Goal: Check status: Check status

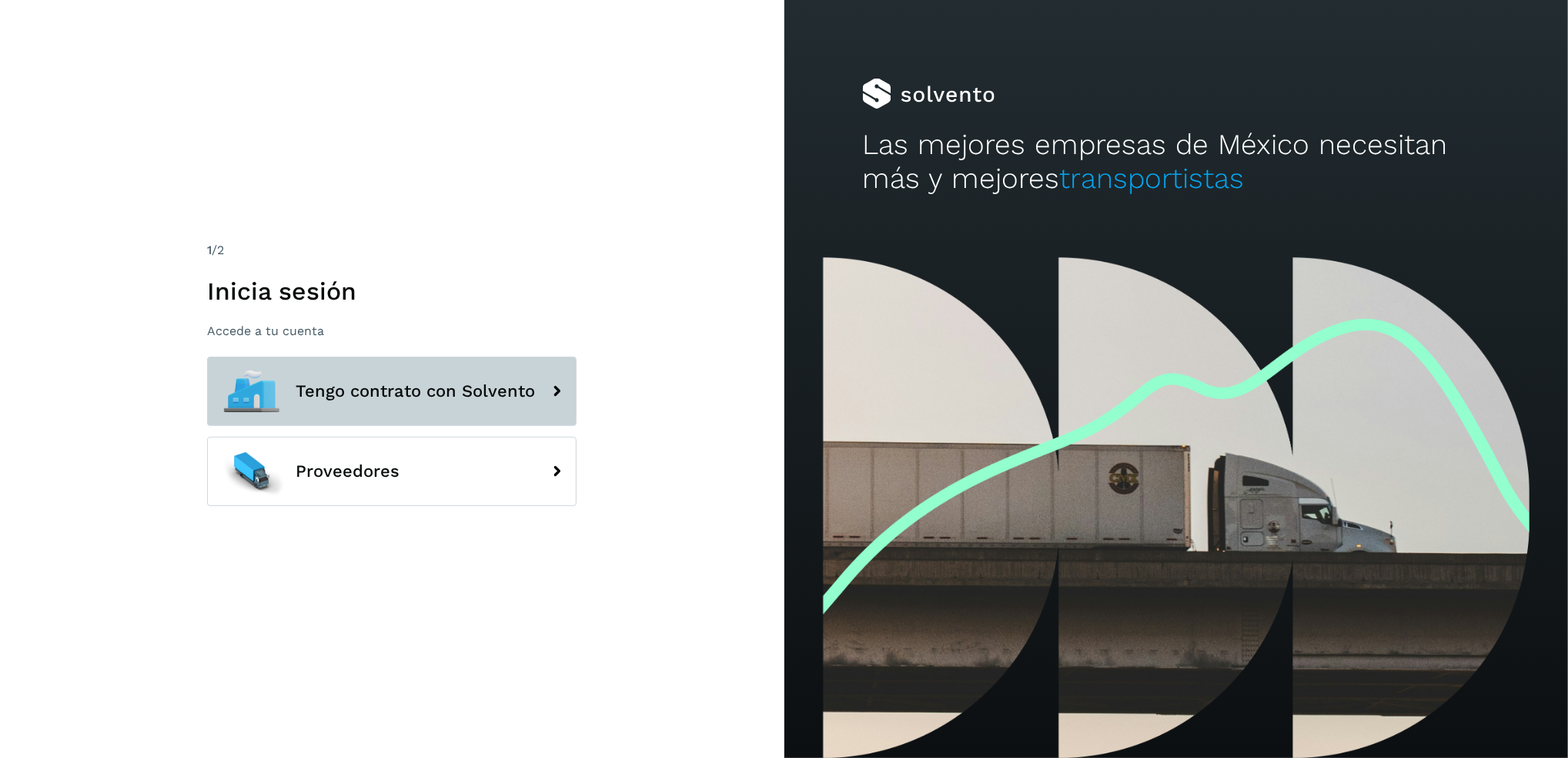
click at [423, 392] on span "Tengo contrato con Solvento" at bounding box center [415, 391] width 239 height 18
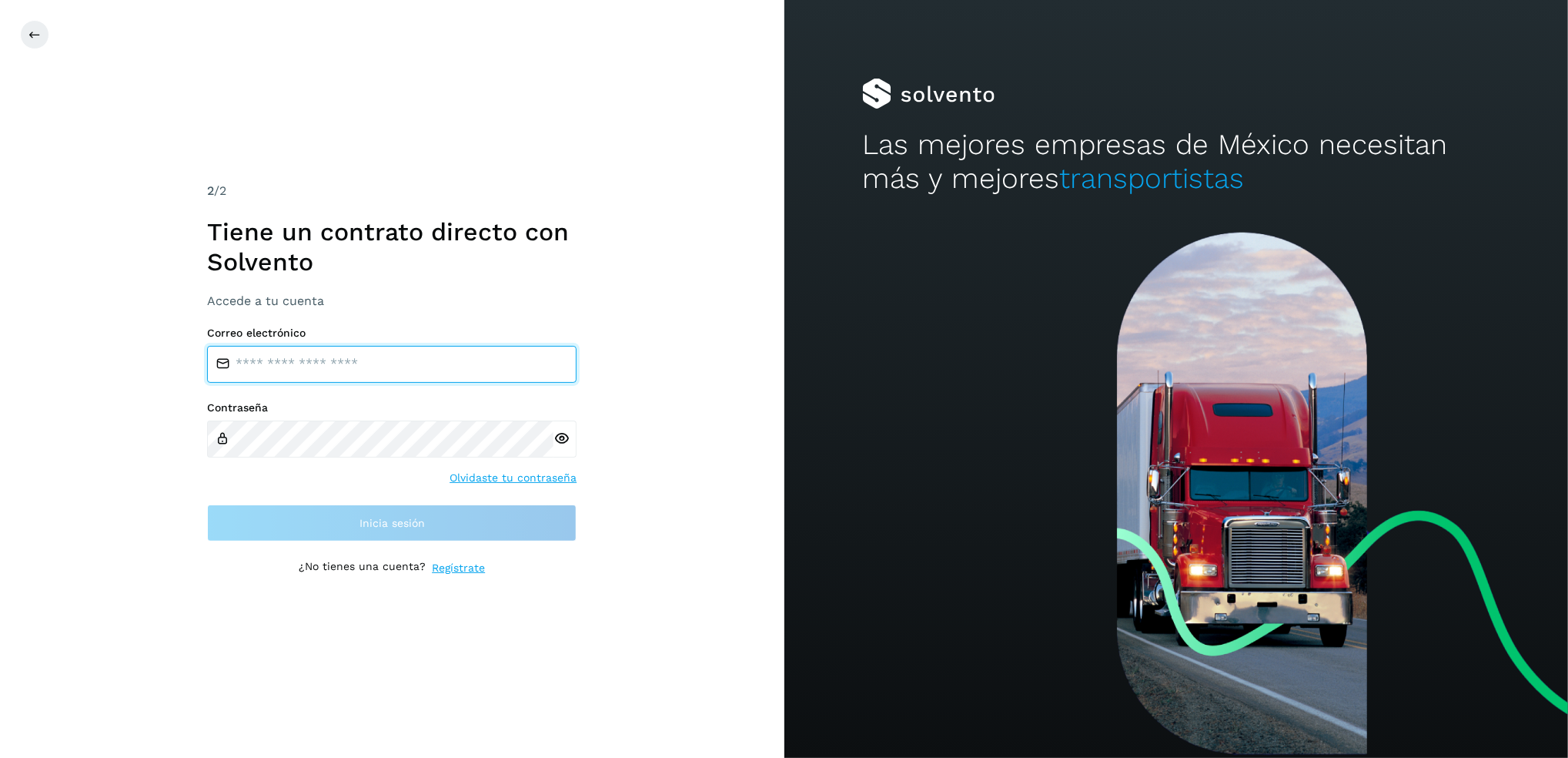
type input "**********"
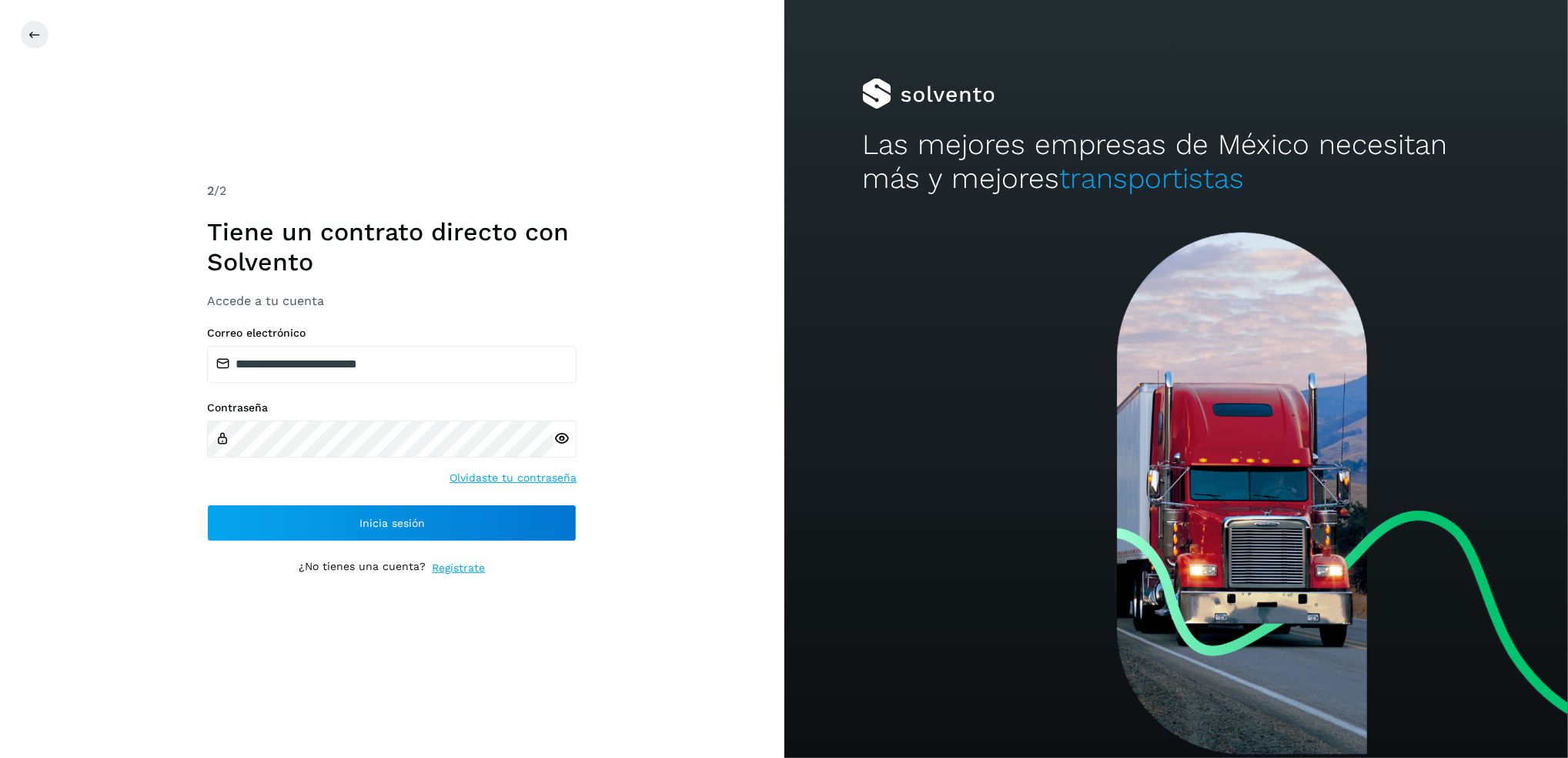
click at [477, 542] on div "**********" at bounding box center [392, 378] width 370 height 394
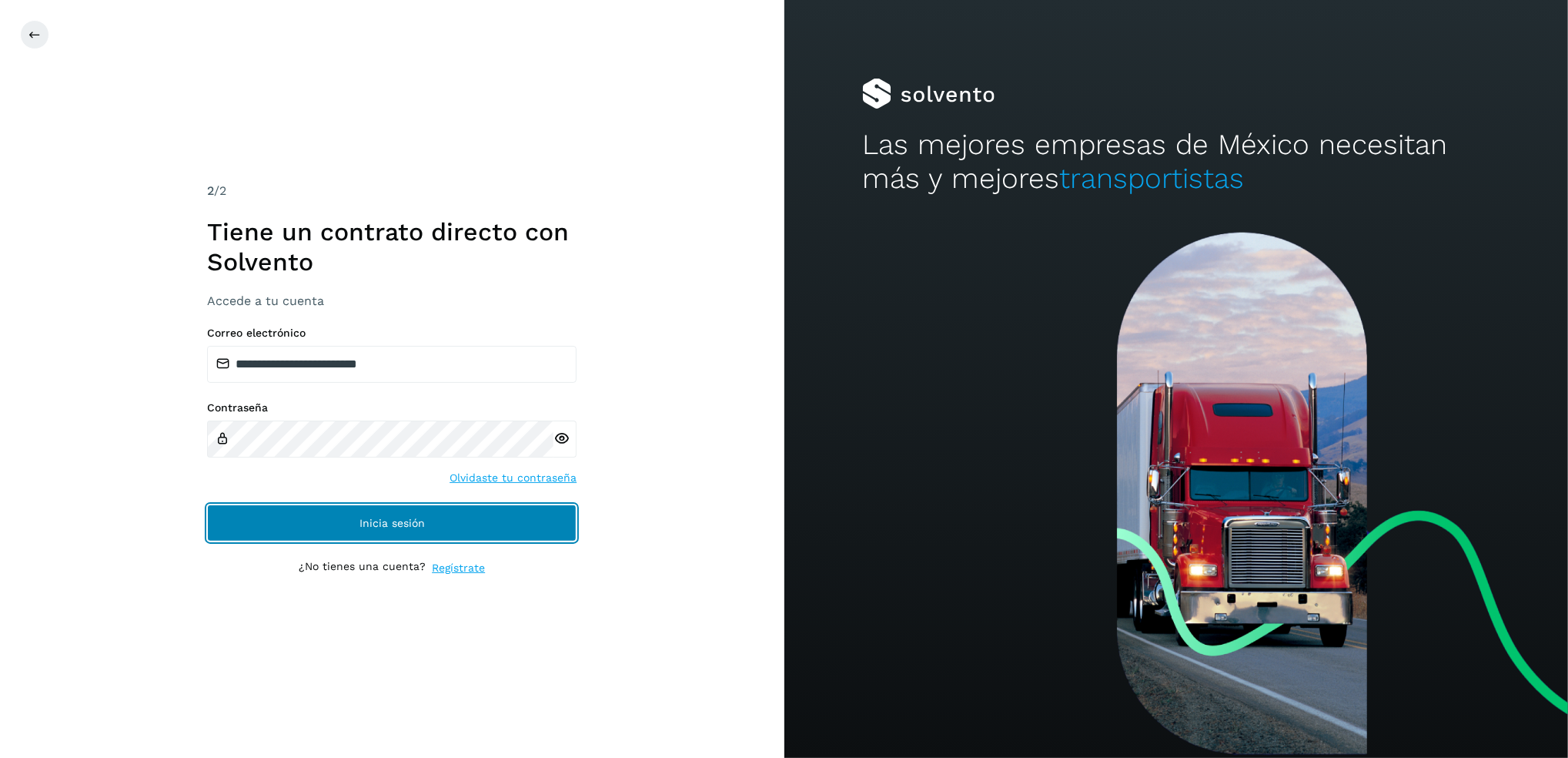
click at [496, 529] on button "Inicia sesión" at bounding box center [392, 523] width 370 height 37
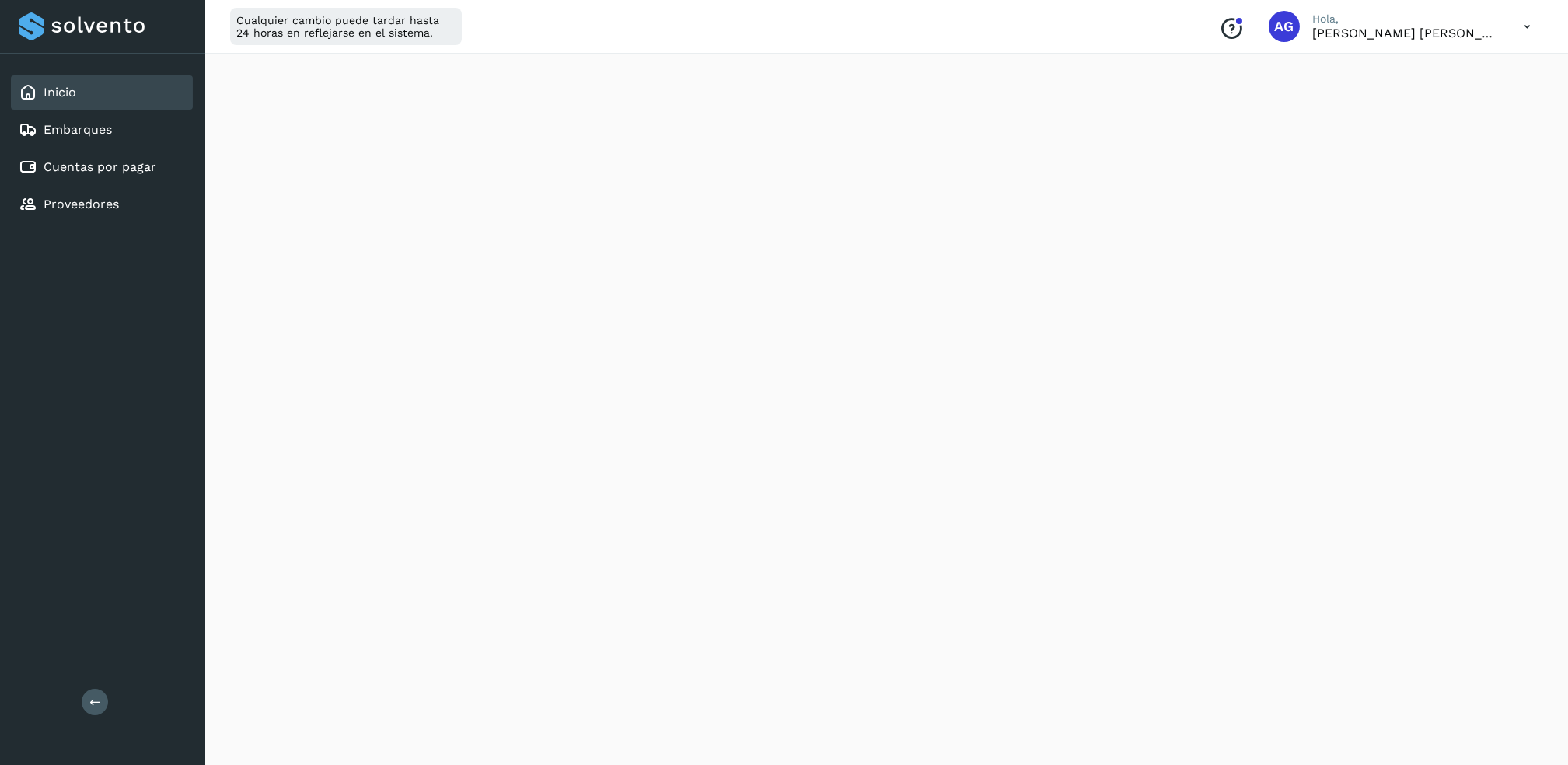
scroll to position [103, 0]
click at [129, 166] on link "Cuentas por pagar" at bounding box center [99, 166] width 113 height 14
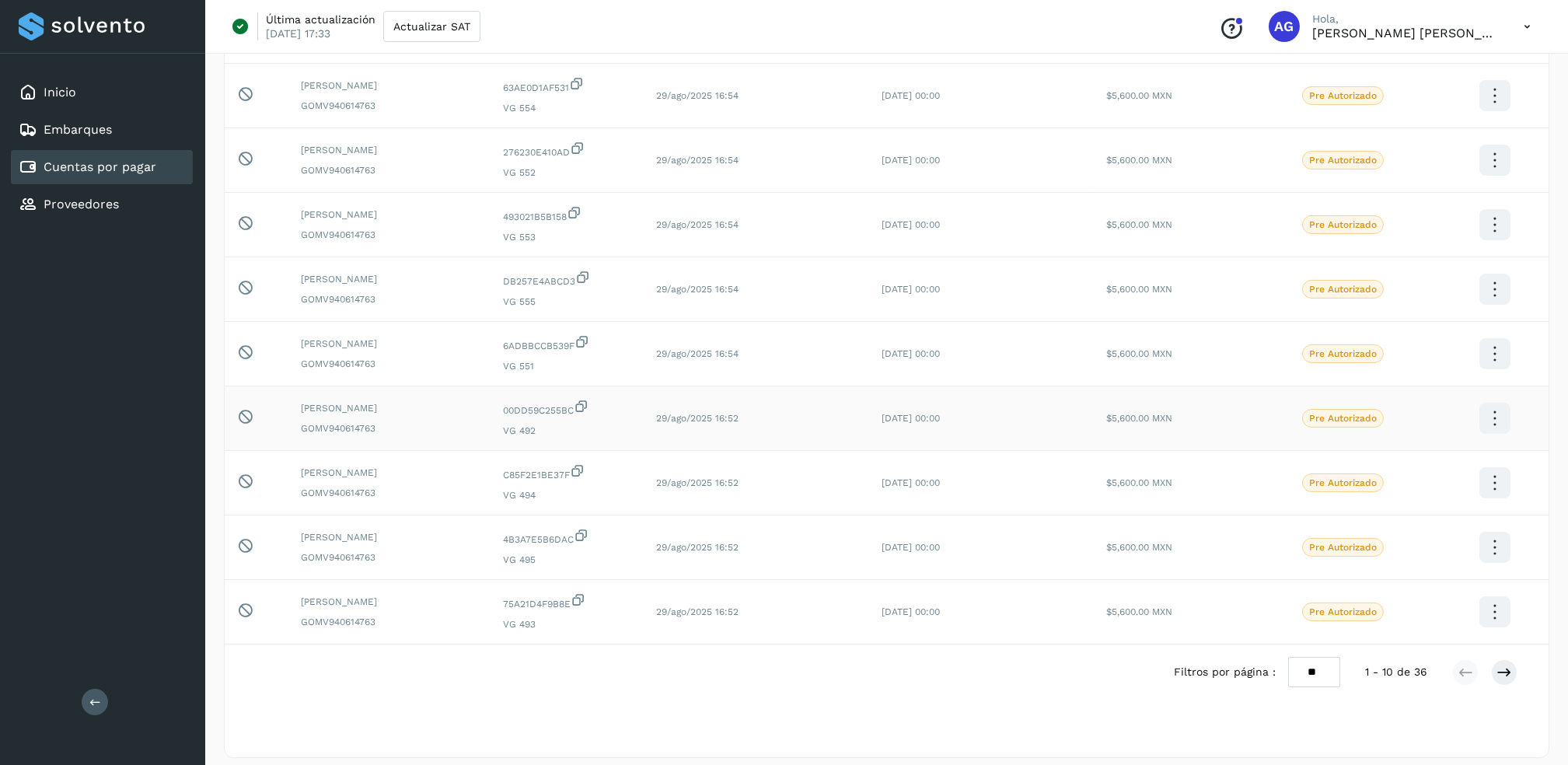
scroll to position [240, 0]
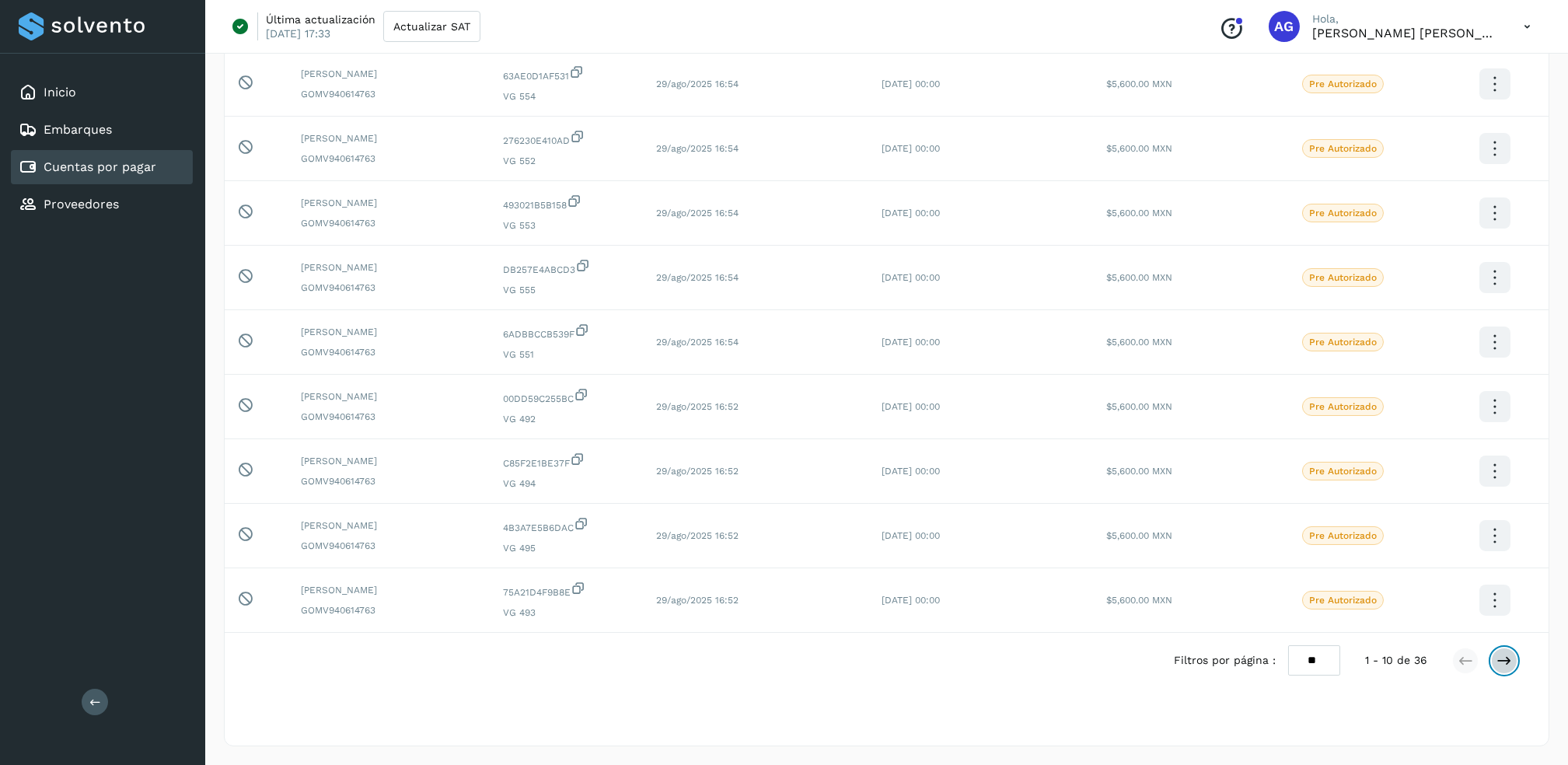
click at [1510, 662] on icon at bounding box center [1504, 661] width 15 height 15
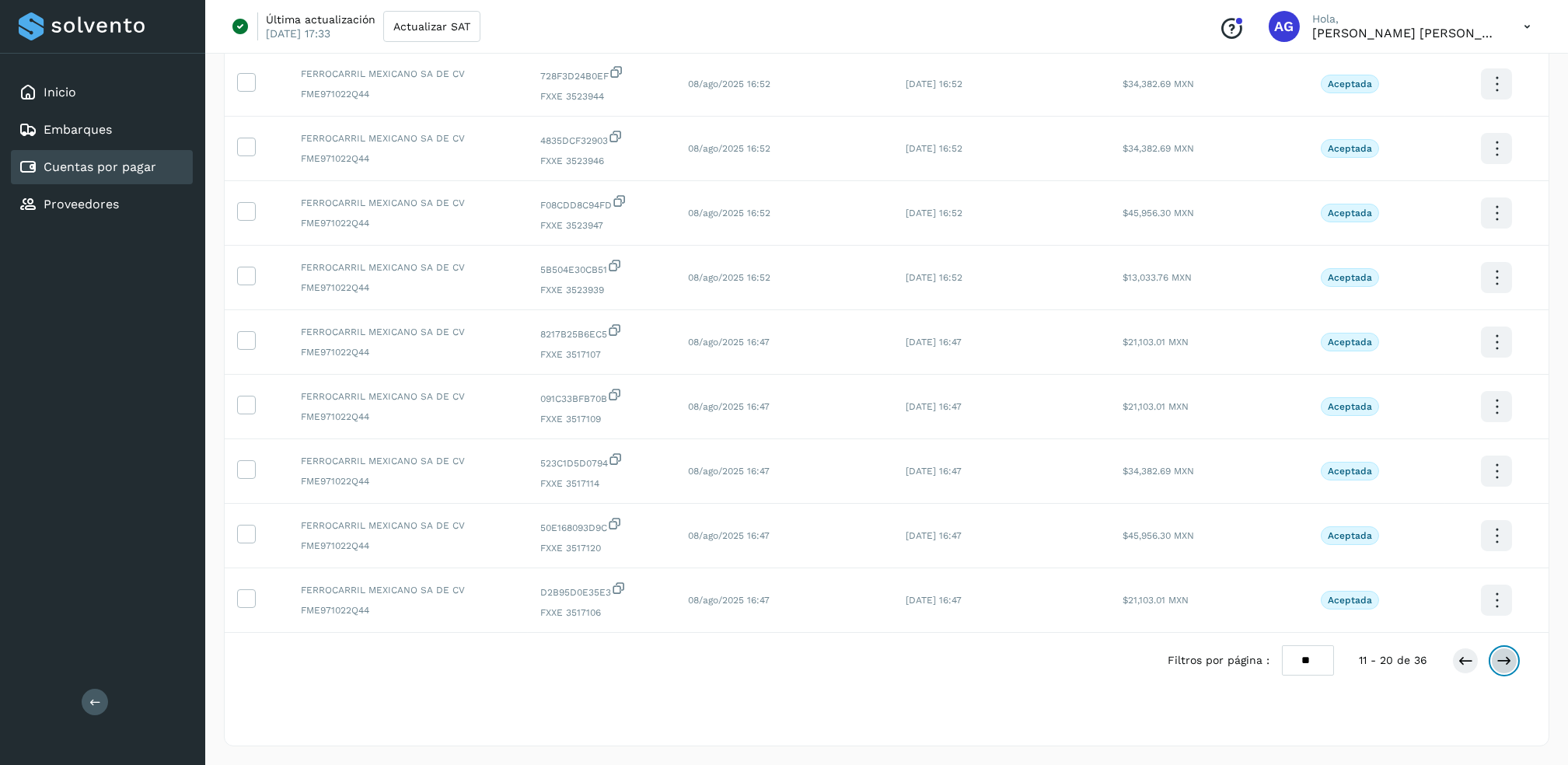
click at [1509, 662] on icon at bounding box center [1504, 661] width 15 height 15
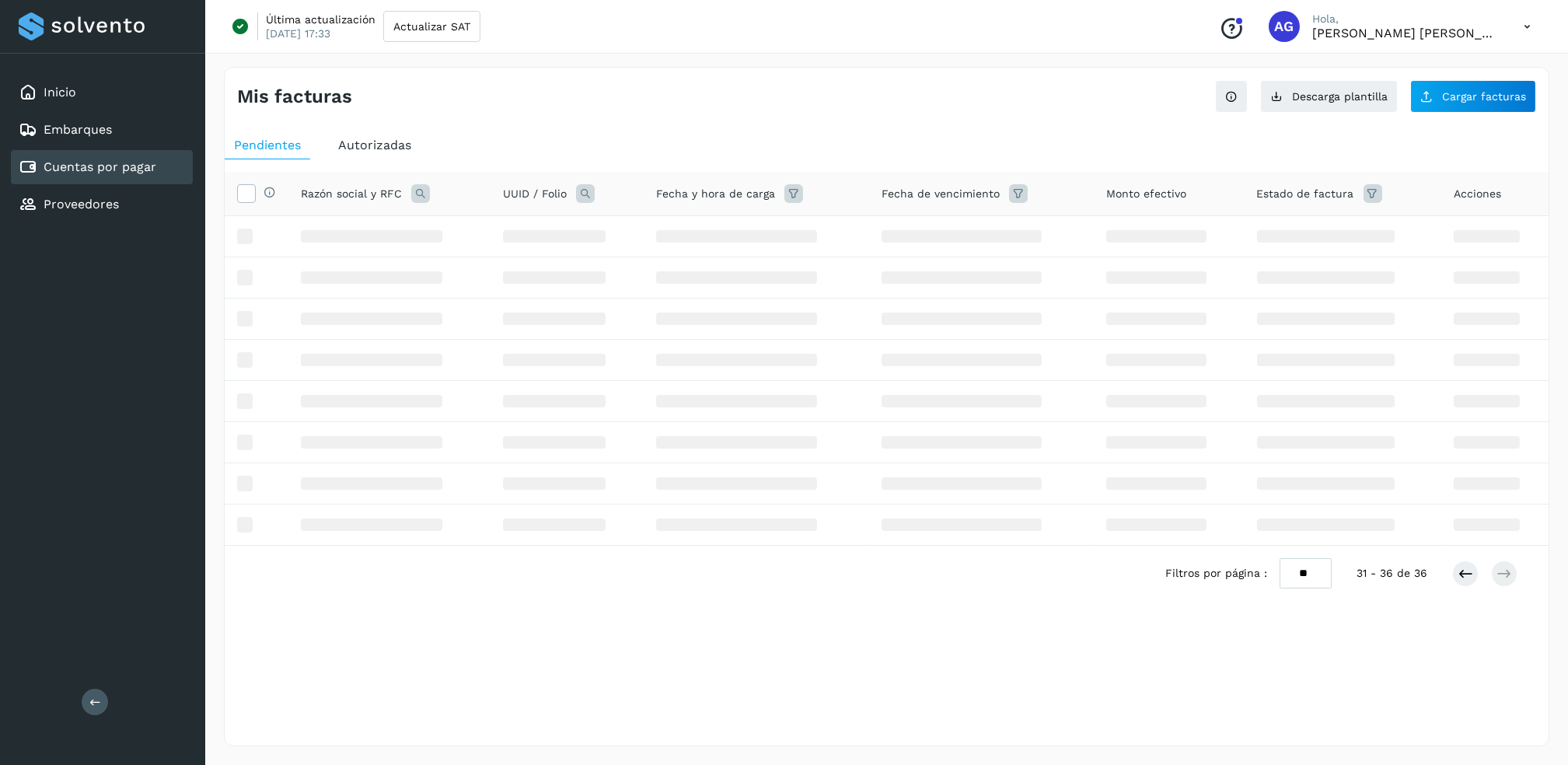
scroll to position [0, 0]
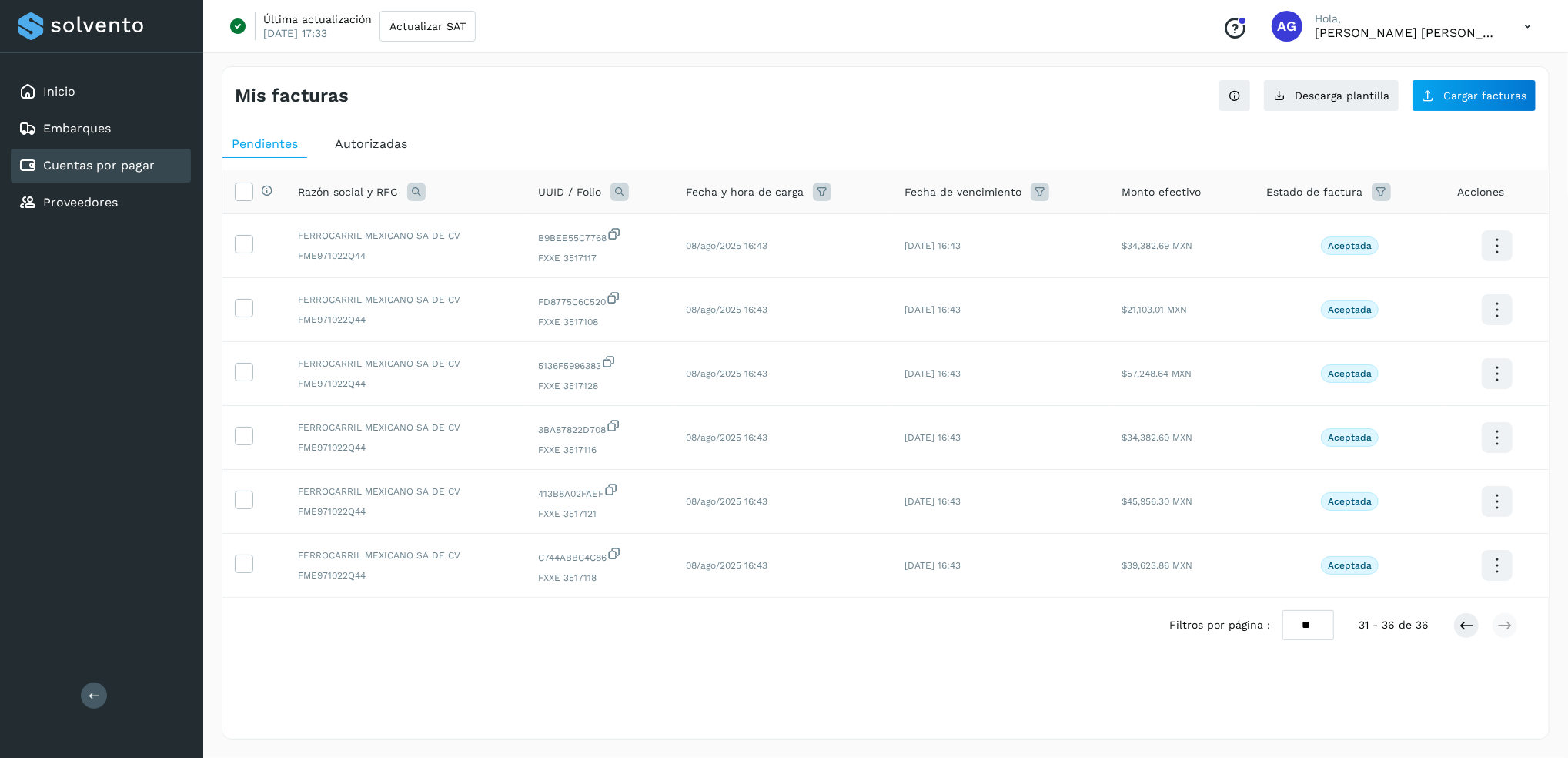
click at [405, 139] on span "Autorizadas" at bounding box center [371, 143] width 72 height 14
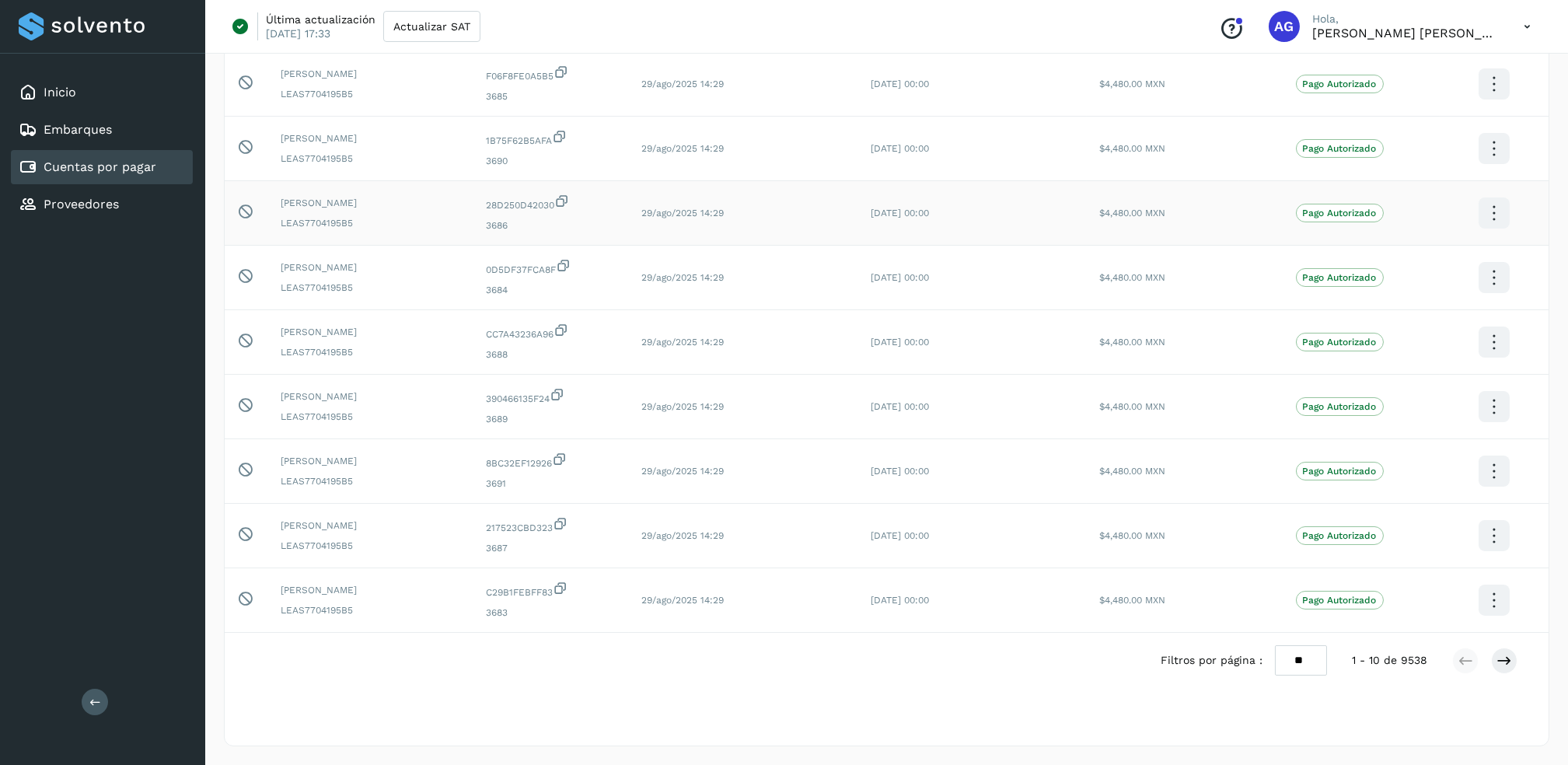
scroll to position [240, 0]
click at [1508, 667] on icon at bounding box center [1504, 661] width 15 height 15
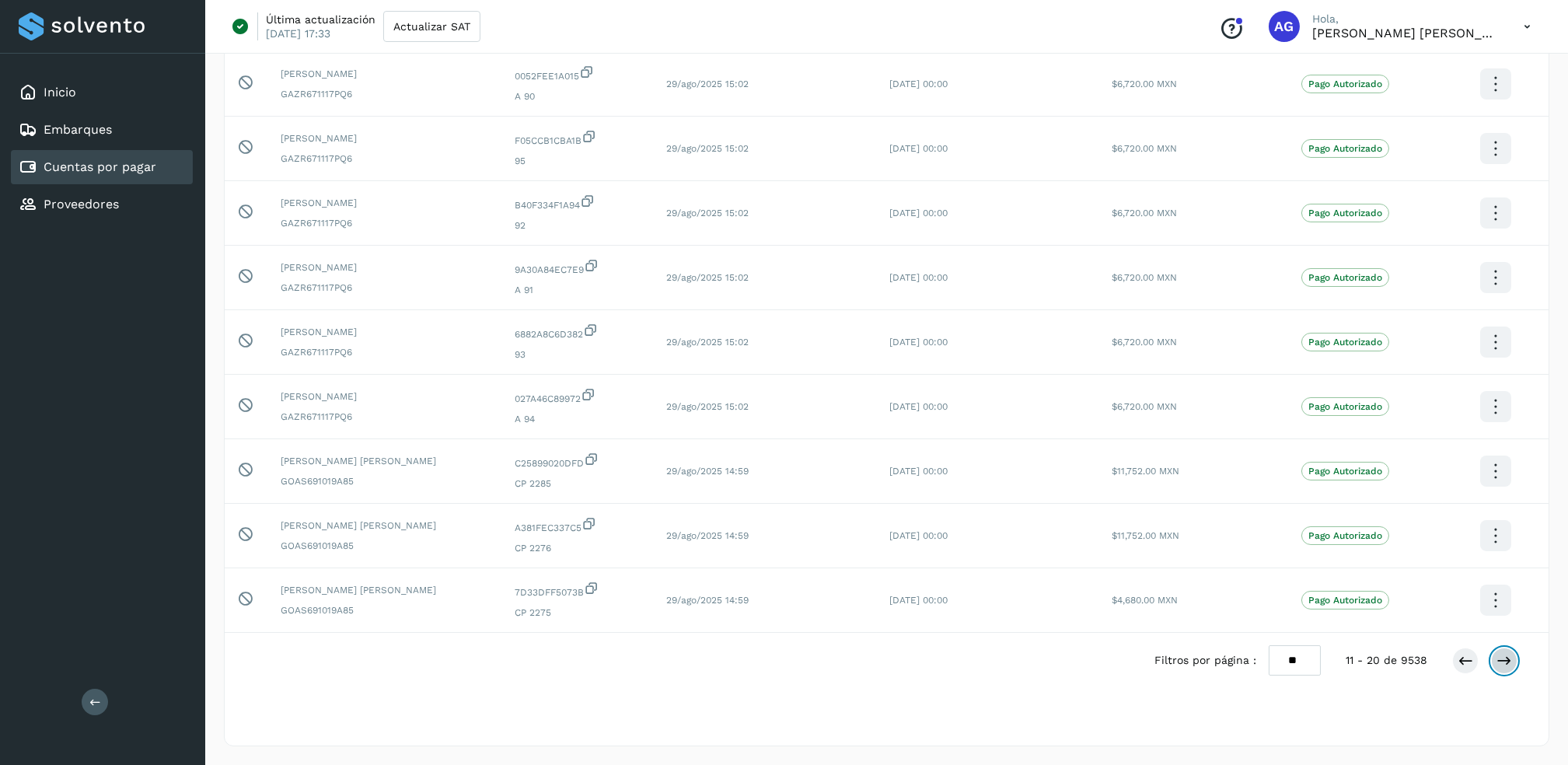
click at [1508, 667] on icon at bounding box center [1504, 661] width 15 height 15
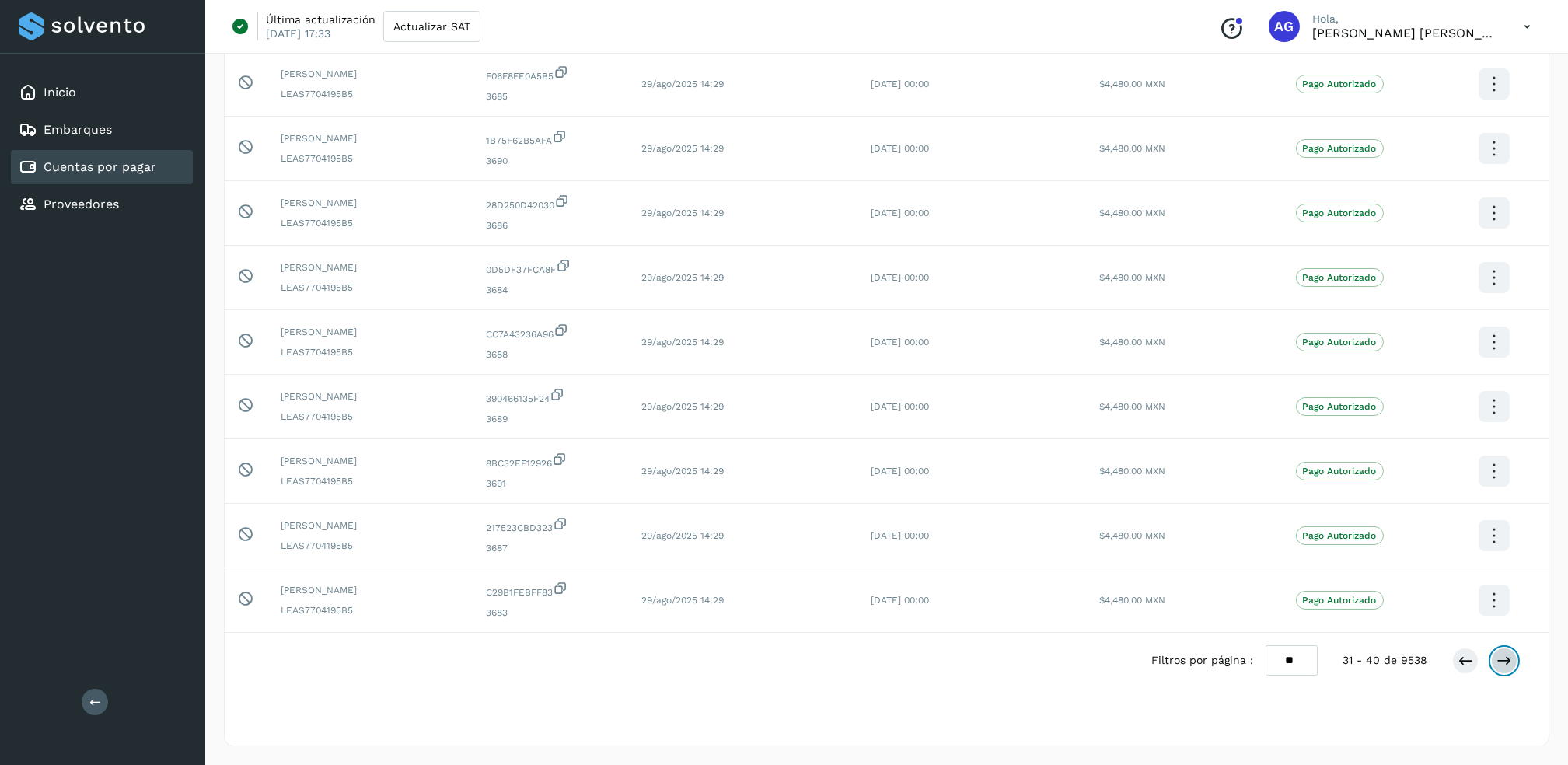
click at [1508, 667] on icon at bounding box center [1504, 661] width 15 height 15
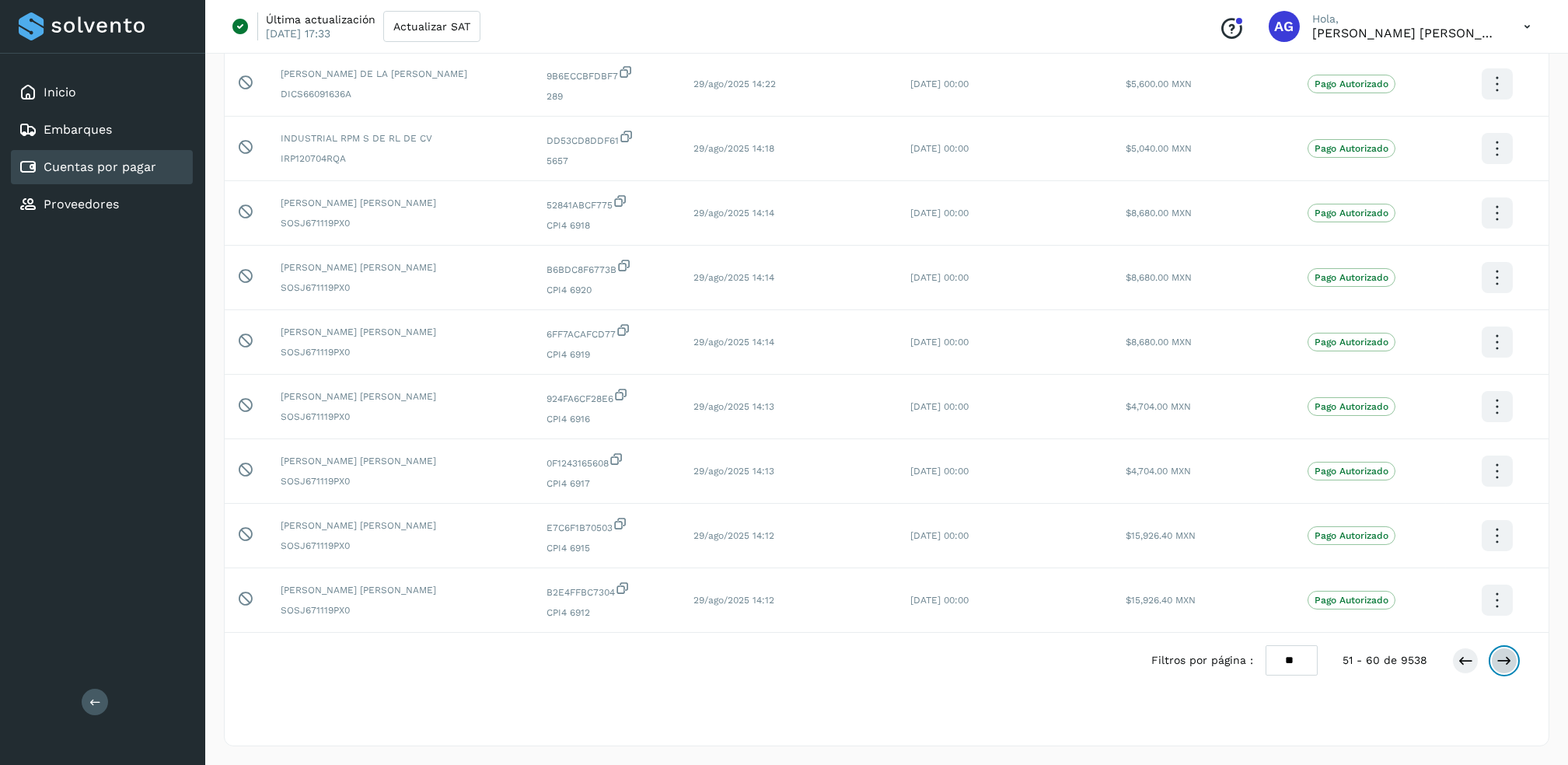
click at [1508, 667] on icon at bounding box center [1504, 661] width 15 height 15
click at [1509, 662] on icon at bounding box center [1504, 661] width 15 height 15
click at [1506, 650] on button at bounding box center [1504, 660] width 26 height 26
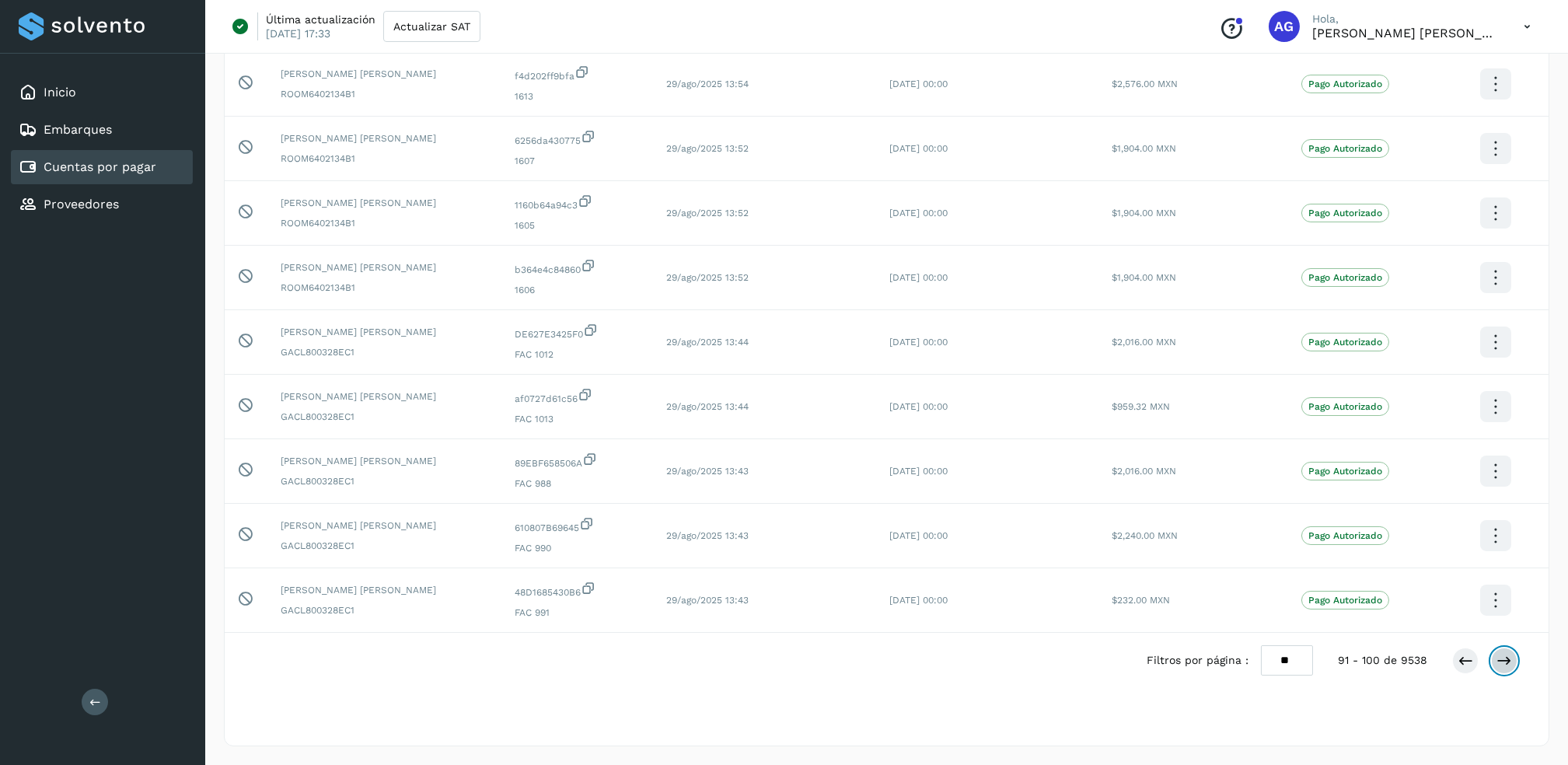
click at [1506, 650] on button at bounding box center [1504, 660] width 26 height 26
click at [1506, 651] on button at bounding box center [1504, 660] width 26 height 26
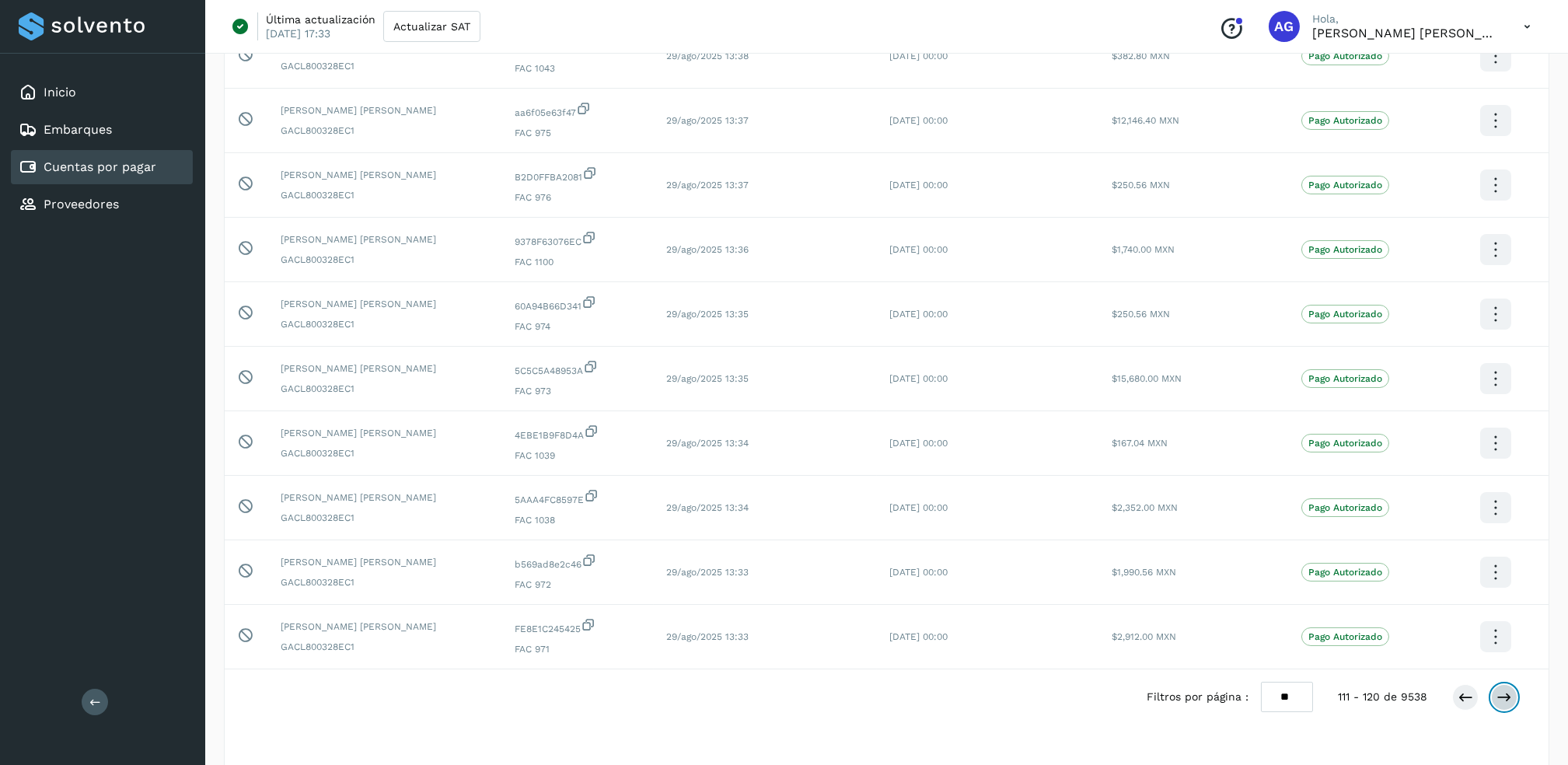
scroll to position [0, 0]
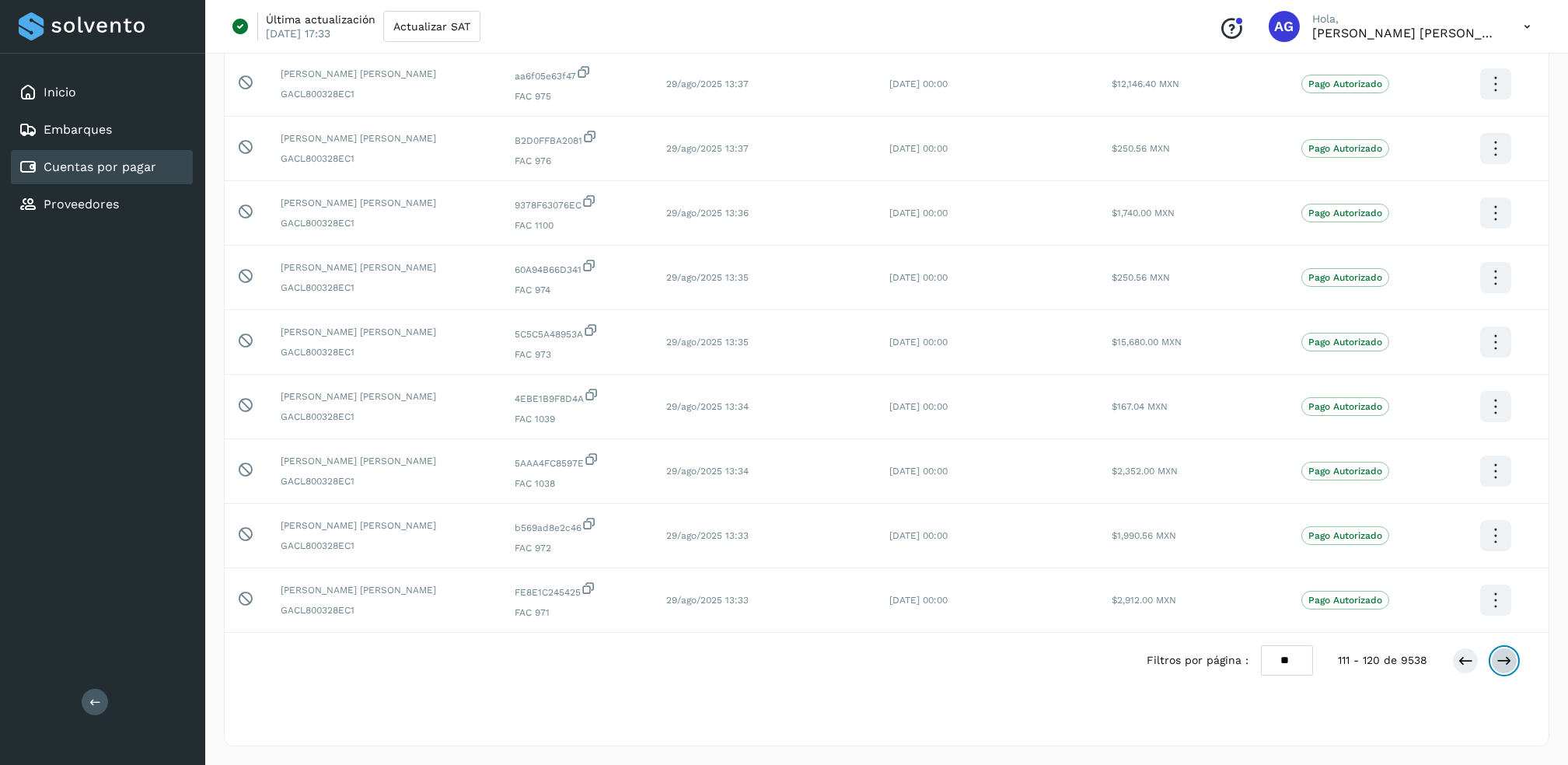
click at [1506, 651] on button at bounding box center [1504, 660] width 26 height 26
click at [1508, 655] on icon at bounding box center [1504, 661] width 15 height 15
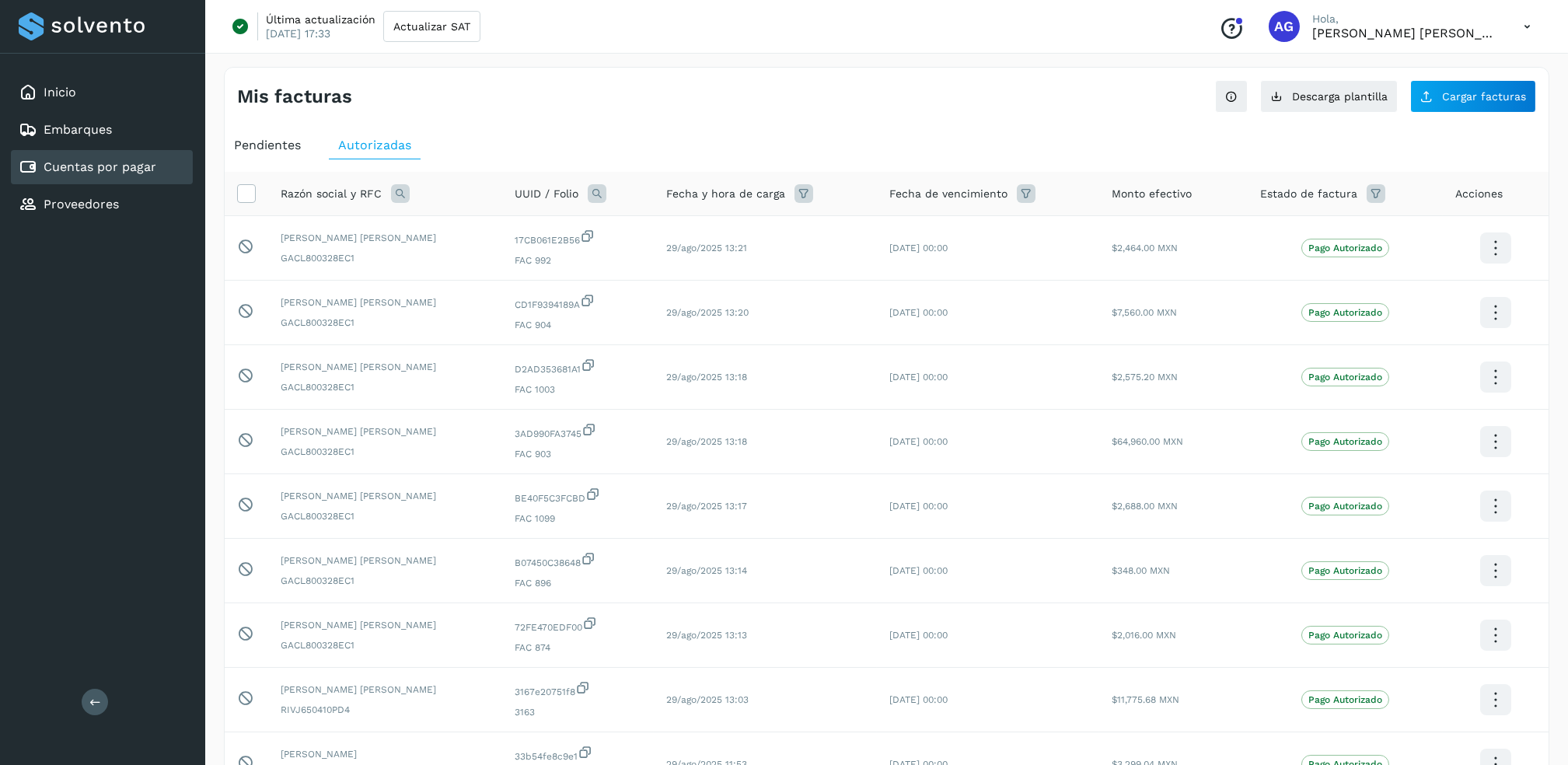
click at [276, 147] on span "Pendientes" at bounding box center [267, 144] width 67 height 14
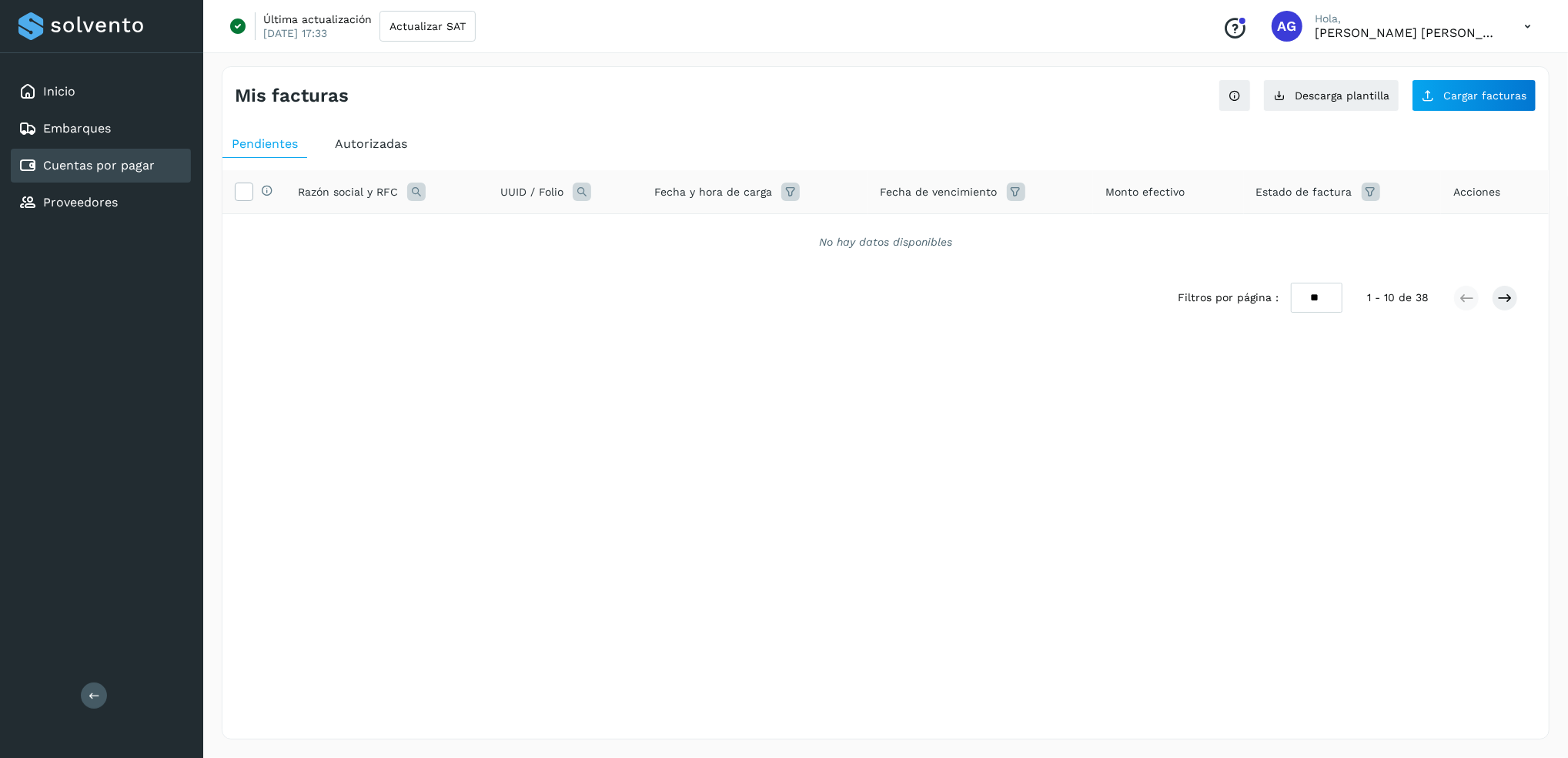
click at [391, 151] on div "Autorizadas" at bounding box center [371, 144] width 91 height 28
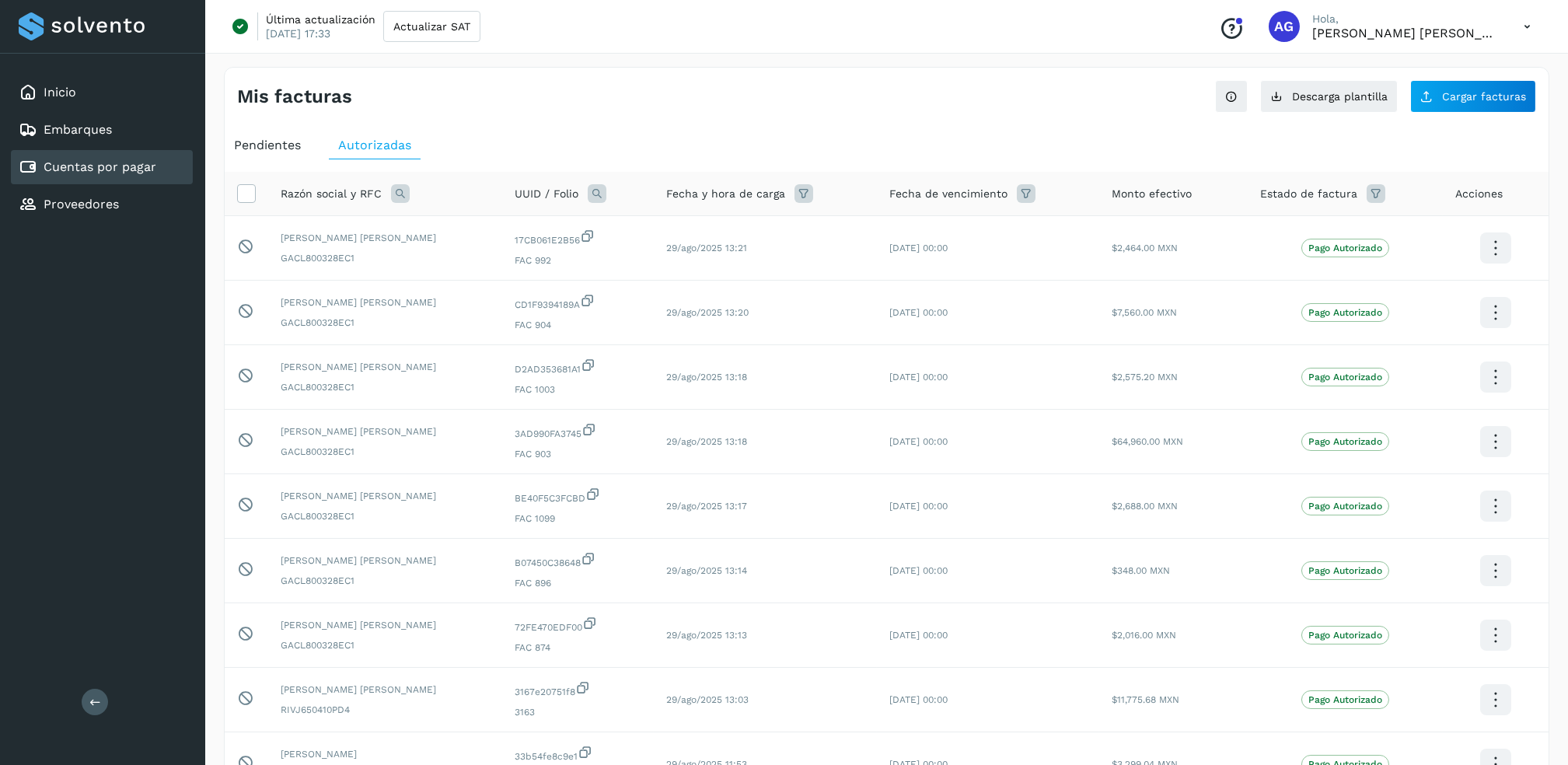
click at [295, 153] on div "Pendientes" at bounding box center [267, 145] width 86 height 28
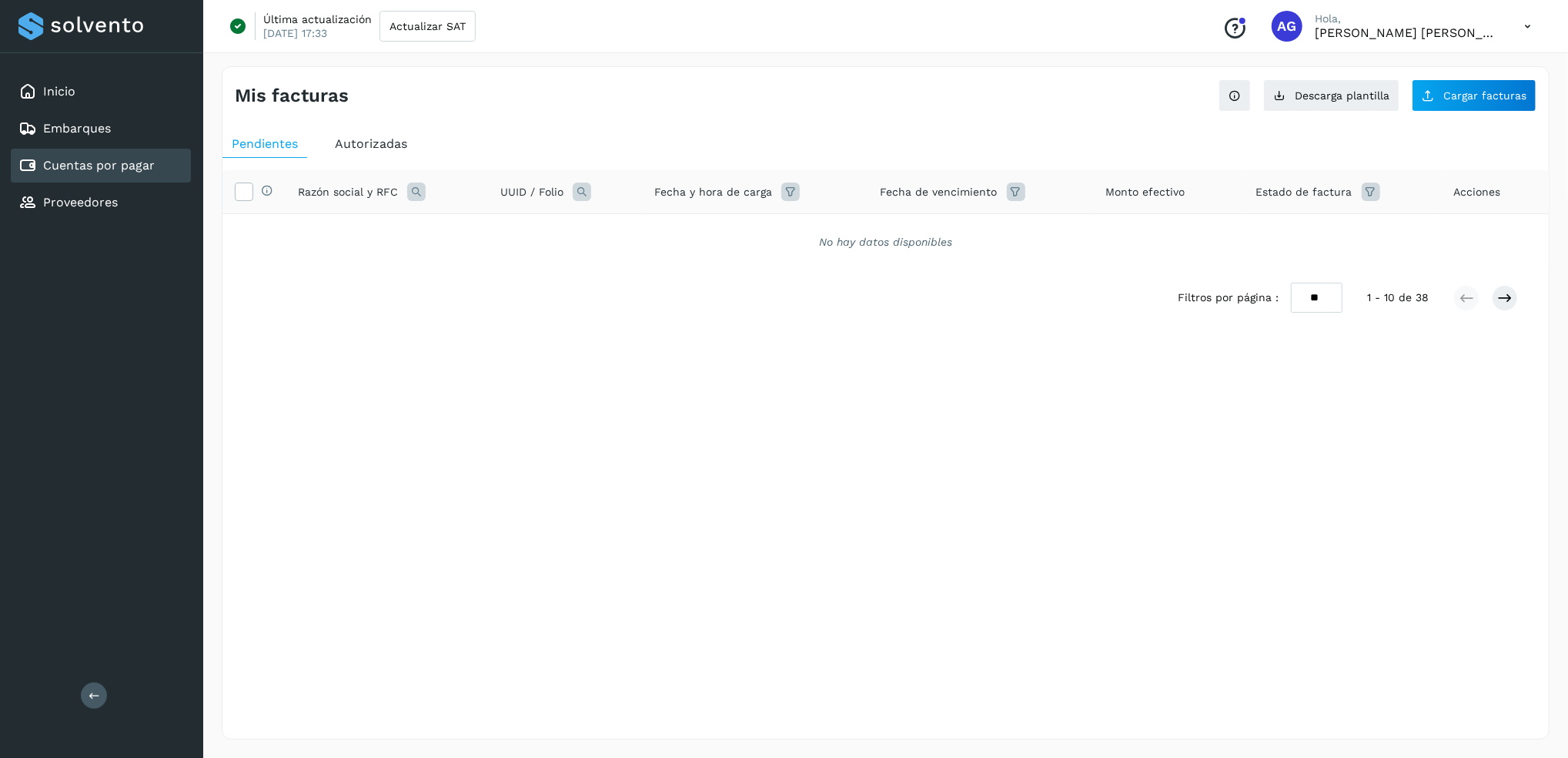
click at [385, 155] on div "Autorizadas" at bounding box center [371, 144] width 91 height 28
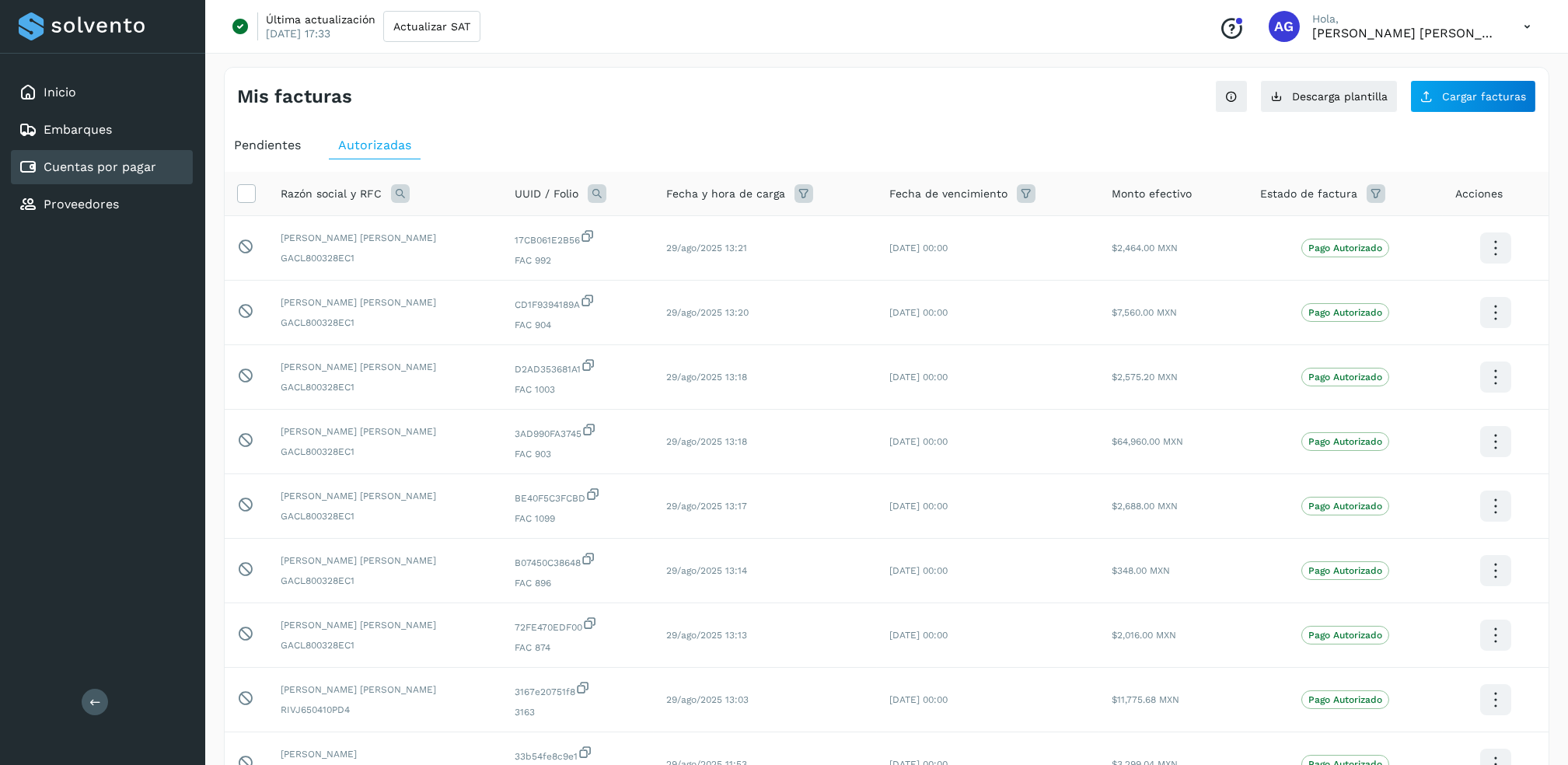
click at [392, 193] on icon at bounding box center [400, 193] width 19 height 19
click at [487, 253] on input "text" at bounding box center [501, 258] width 191 height 25
type input "*********"
click at [497, 296] on button "Buscar" at bounding box center [541, 298] width 114 height 31
